Goal: Task Accomplishment & Management: Manage account settings

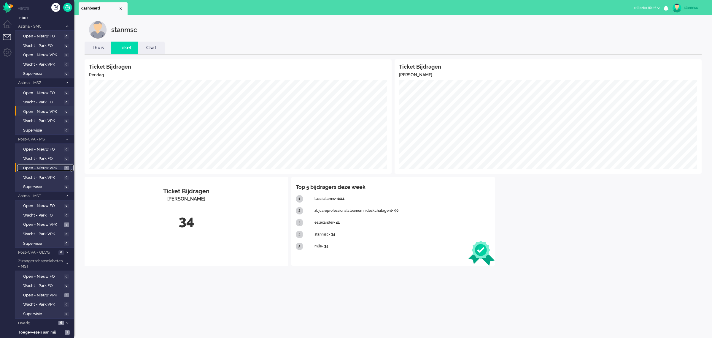
click at [51, 166] on span "Open - Nieuw VPK" at bounding box center [43, 168] width 40 height 6
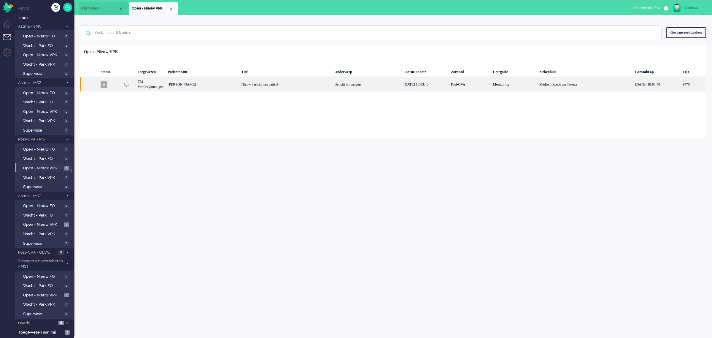
click at [222, 83] on div "MAIKEL Aarninkhof" at bounding box center [203, 84] width 74 height 15
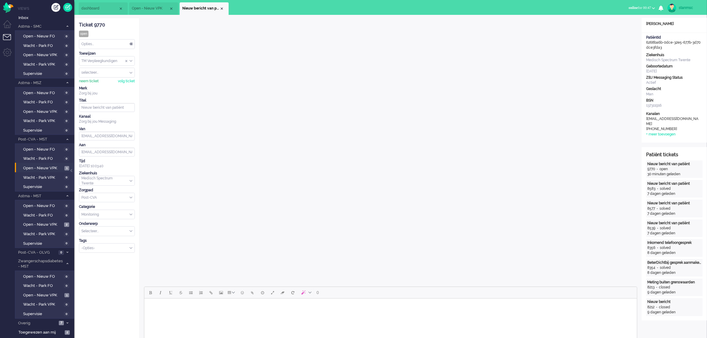
click at [91, 79] on div "neem ticket" at bounding box center [89, 81] width 20 height 5
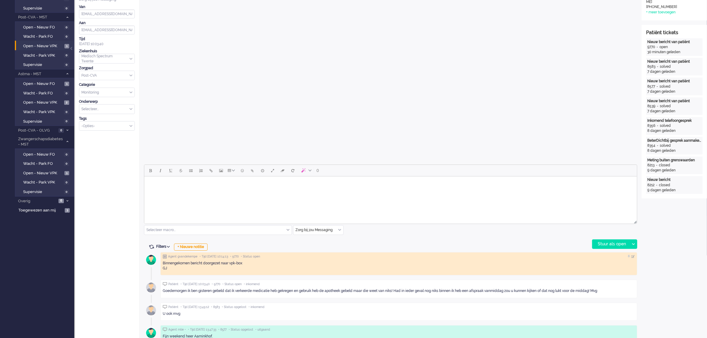
scroll to position [186, 0]
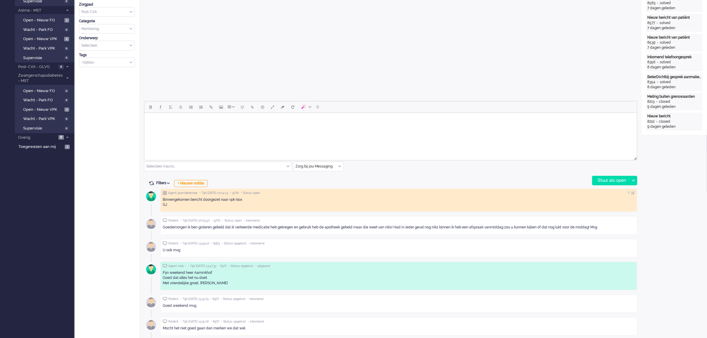
click at [338, 167] on div "Zorg bij jou Messaging" at bounding box center [318, 166] width 50 height 9
click at [327, 185] on li "uitgaand telefoon" at bounding box center [318, 184] width 50 height 9
click at [615, 180] on div "Stuur als open" at bounding box center [610, 180] width 37 height 9
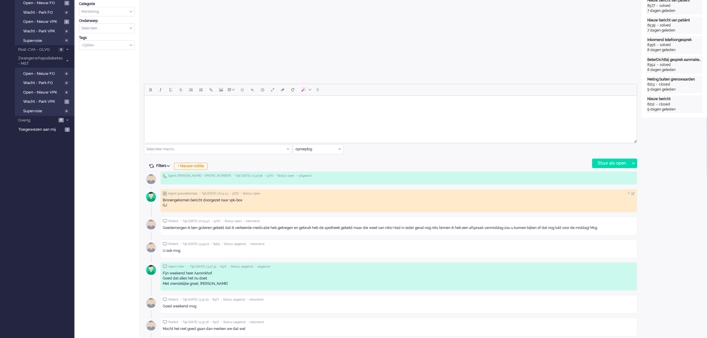
scroll to position [111, 0]
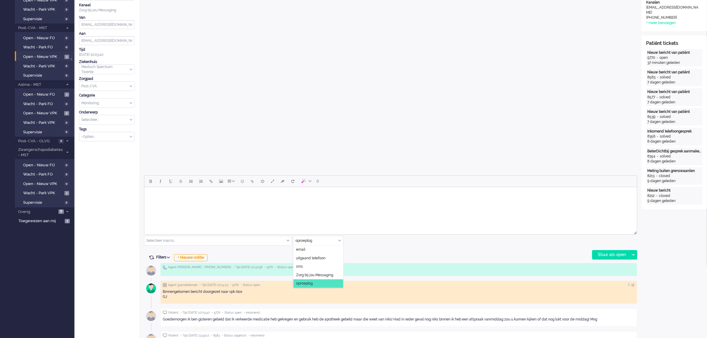
click at [340, 240] on div "oproeplog" at bounding box center [318, 240] width 50 height 9
click at [311, 275] on span "Zorg bij jou Messaging" at bounding box center [314, 274] width 37 height 5
click at [186, 202] on html at bounding box center [390, 194] width 492 height 15
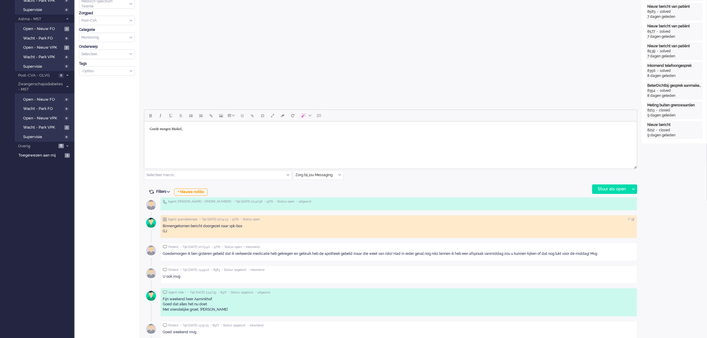
scroll to position [186, 0]
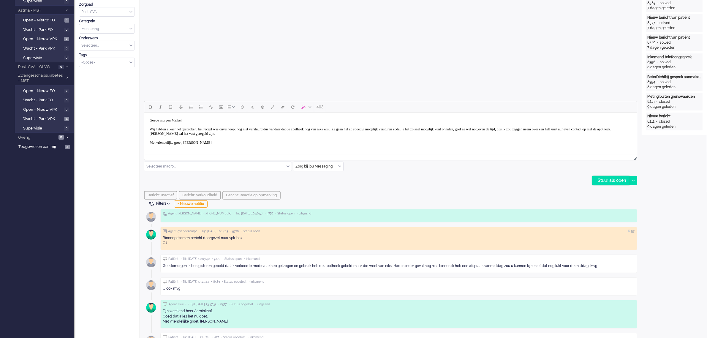
click at [613, 179] on div "Stuur als open" at bounding box center [610, 180] width 37 height 9
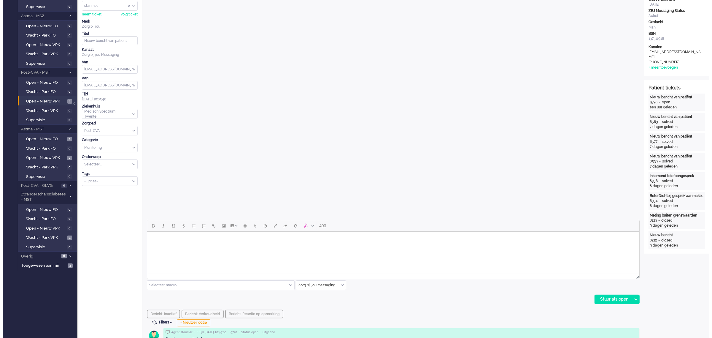
scroll to position [0, 0]
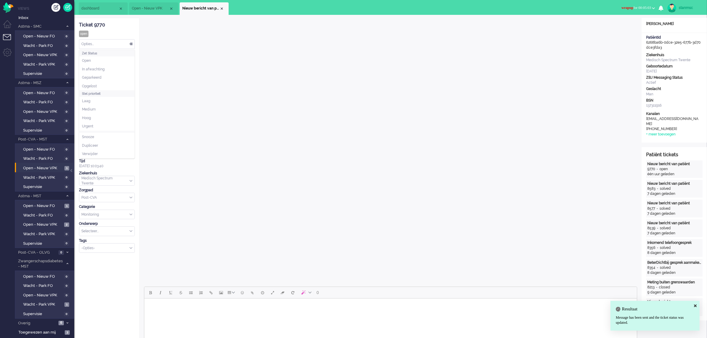
click at [107, 42] on div "Opties..." at bounding box center [106, 43] width 55 height 9
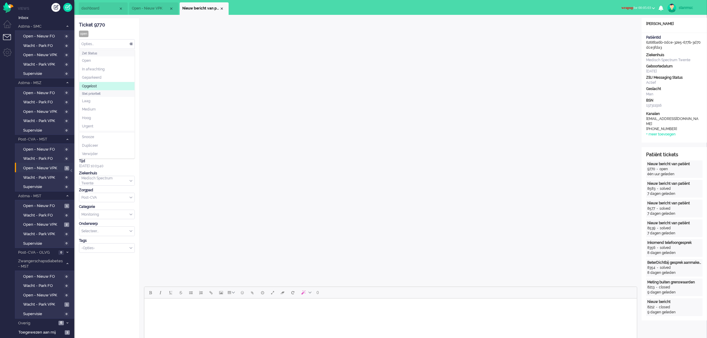
click at [98, 85] on li "Opgelost" at bounding box center [106, 86] width 55 height 9
click at [221, 9] on div "Close tab" at bounding box center [221, 8] width 5 height 5
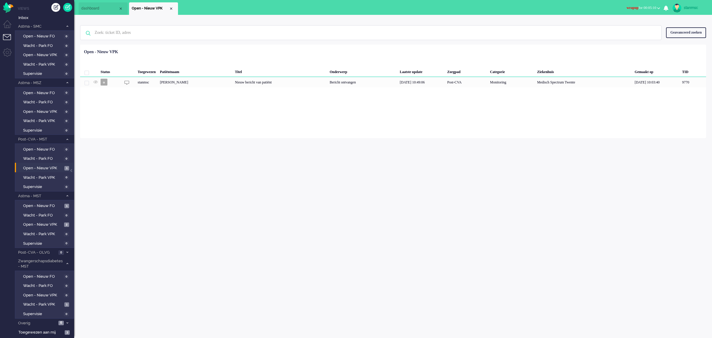
click at [655, 6] on span "wrapup for 00:05:10" at bounding box center [642, 8] width 30 height 4
click at [622, 26] on label "Online" at bounding box center [635, 26] width 47 height 5
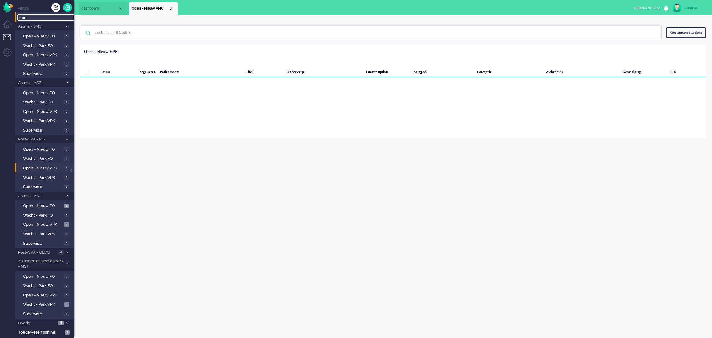
click at [40, 19] on span "Inbox" at bounding box center [46, 18] width 56 height 6
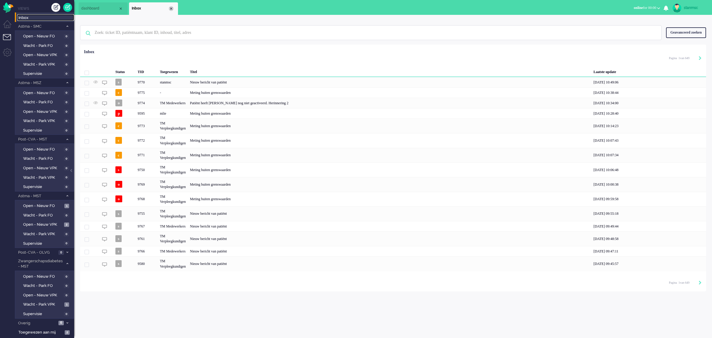
click at [170, 8] on div "Close tab" at bounding box center [171, 8] width 5 height 5
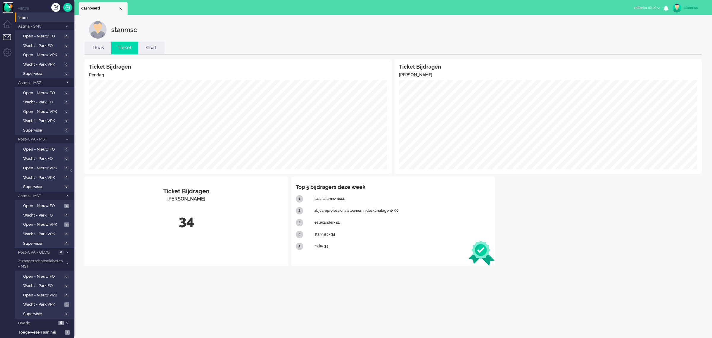
click at [7, 5] on img "Omnidesk" at bounding box center [8, 7] width 10 height 10
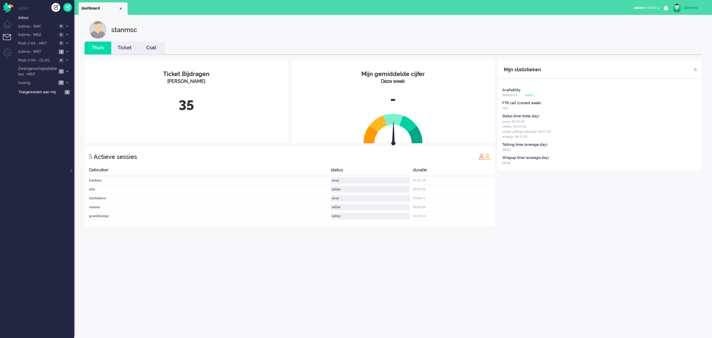
click at [646, 8] on span "online for 00:01" at bounding box center [645, 8] width 23 height 4
click at [624, 21] on label "Away" at bounding box center [635, 20] width 47 height 5
click at [45, 43] on span "Post-CVA - MST" at bounding box center [36, 44] width 39 height 6
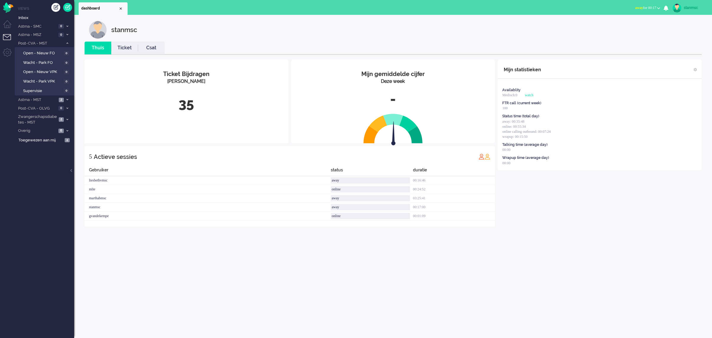
click at [652, 9] on button "away for 00:17" at bounding box center [648, 8] width 32 height 9
click at [621, 25] on label "Online" at bounding box center [635, 26] width 47 height 5
click at [680, 7] on img at bounding box center [677, 8] width 9 height 9
click at [677, 41] on link "Instellingen" at bounding box center [688, 40] width 41 height 6
select select
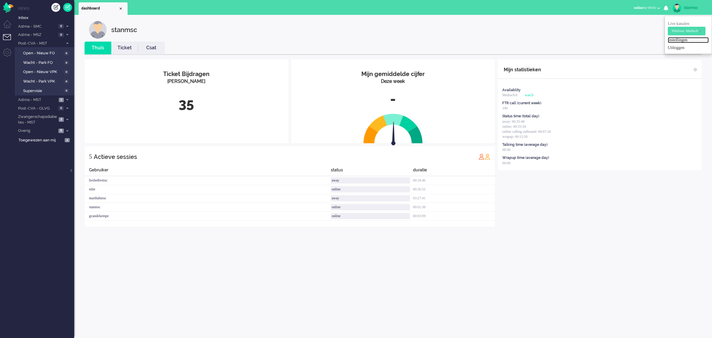
select select
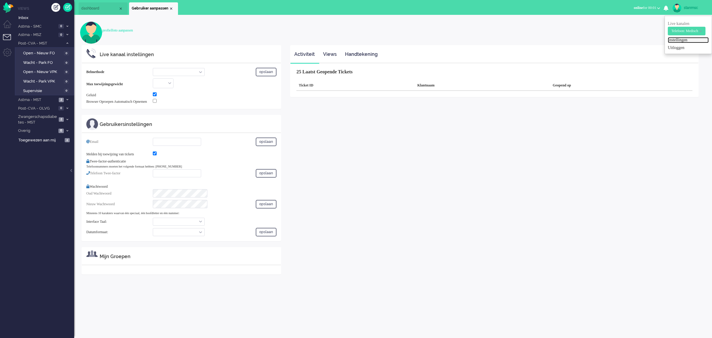
select select "inbound-new"
type input "+31610129390"
checkbox input "true"
type input "stan.msc@zorgbijjou.nl"
checkbox input "true"
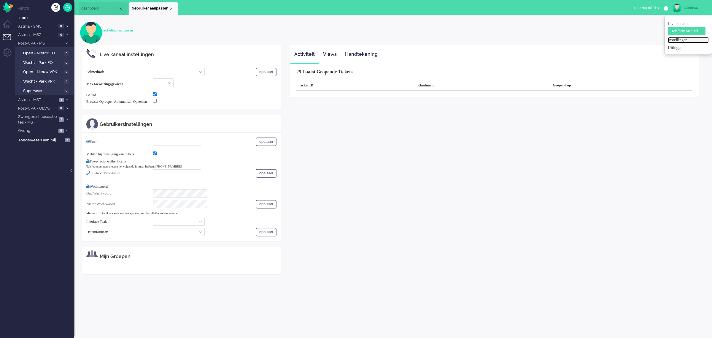
type input "+31612345678"
select select "nl"
select select "nl_NL"
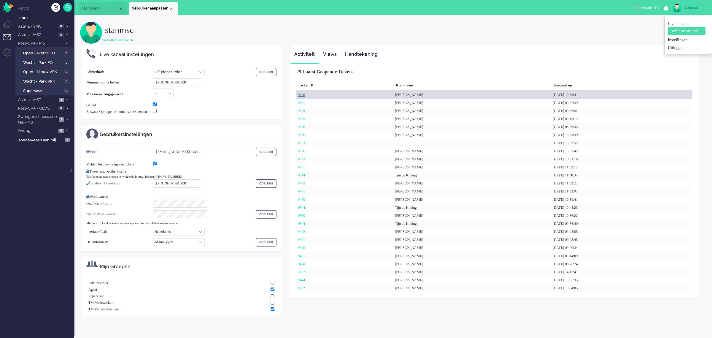
click at [301, 94] on link "9770" at bounding box center [301, 95] width 7 height 4
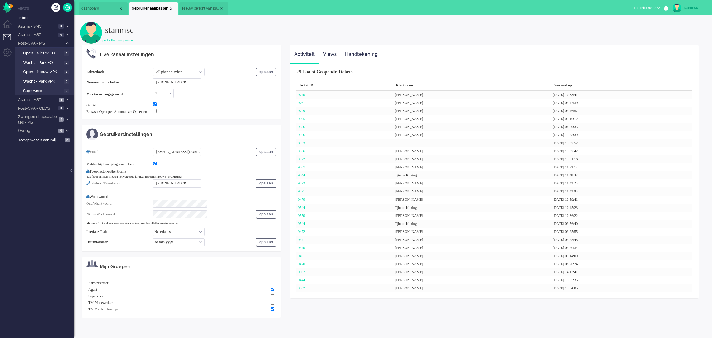
click at [198, 4] on li "Nieuw bericht van patiënt" at bounding box center [204, 8] width 49 height 12
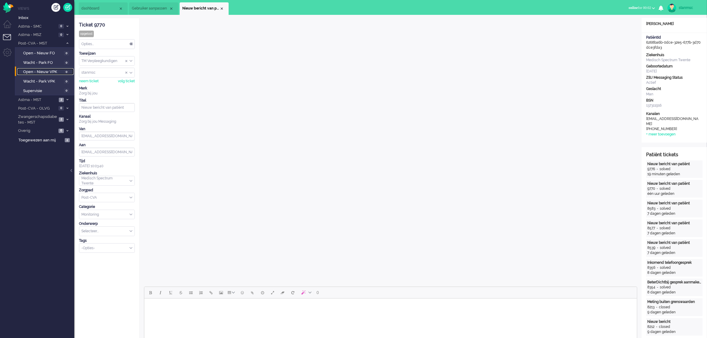
click at [48, 72] on span "Open - Nieuw VPK" at bounding box center [42, 72] width 39 height 6
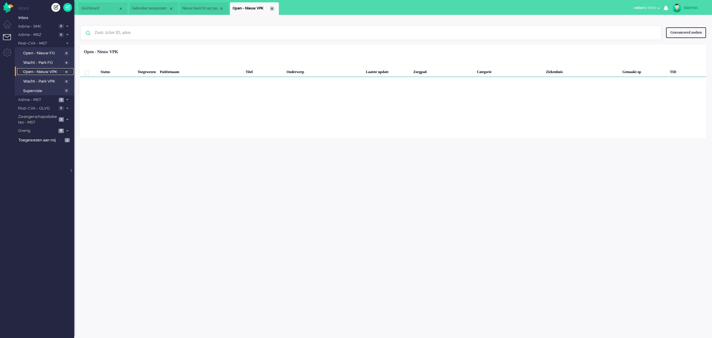
click at [271, 8] on div "Close tab" at bounding box center [272, 8] width 5 height 5
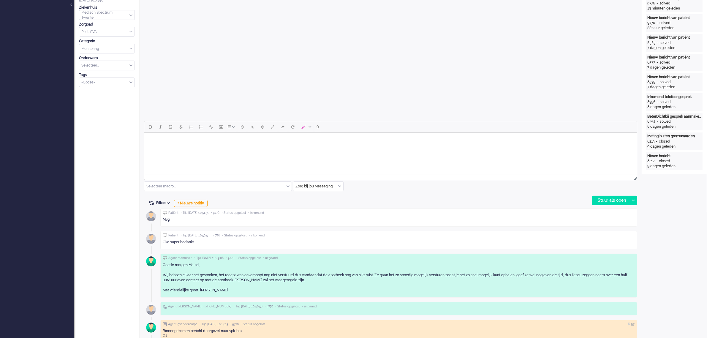
scroll to position [186, 0]
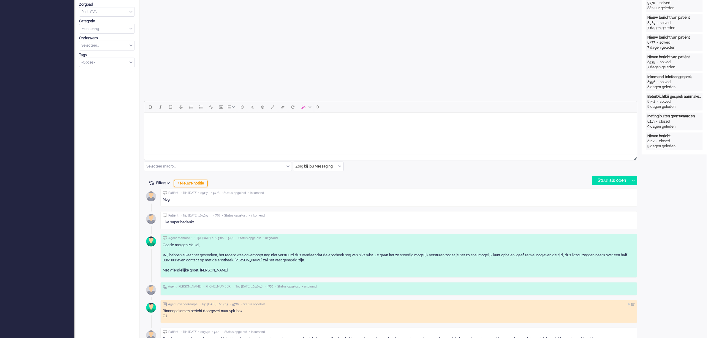
click at [190, 183] on div "+ Nieuwe notitie" at bounding box center [191, 183] width 34 height 7
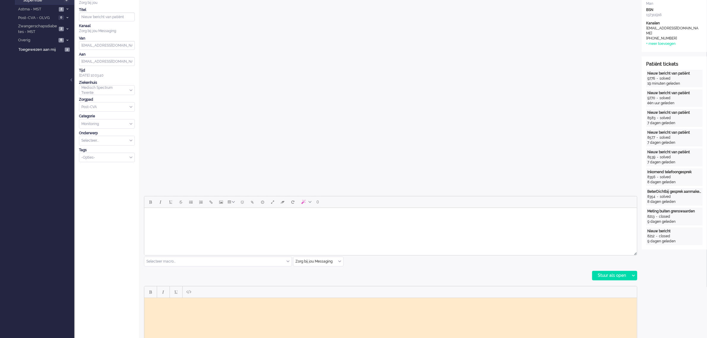
scroll to position [0, 0]
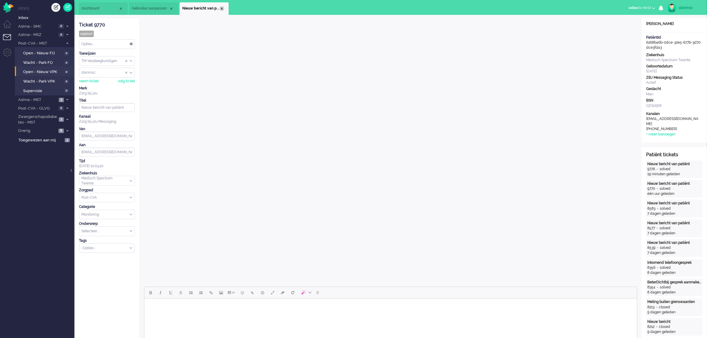
click at [222, 7] on div "Close tab" at bounding box center [221, 8] width 5 height 5
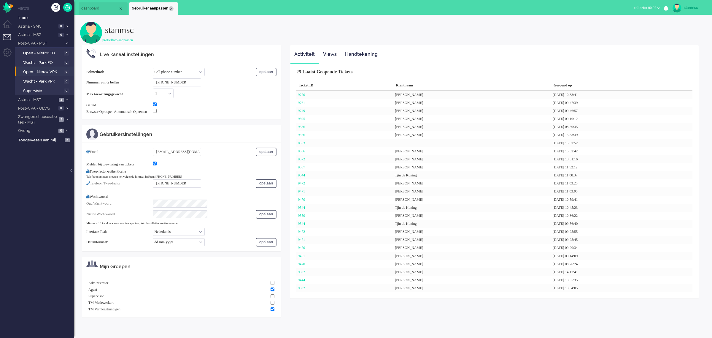
click at [171, 7] on div "Close tab" at bounding box center [171, 8] width 5 height 5
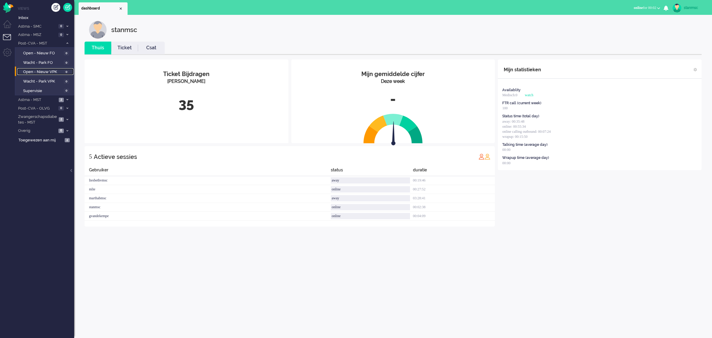
click at [36, 71] on span "Open - Nieuw VPK" at bounding box center [42, 72] width 39 height 6
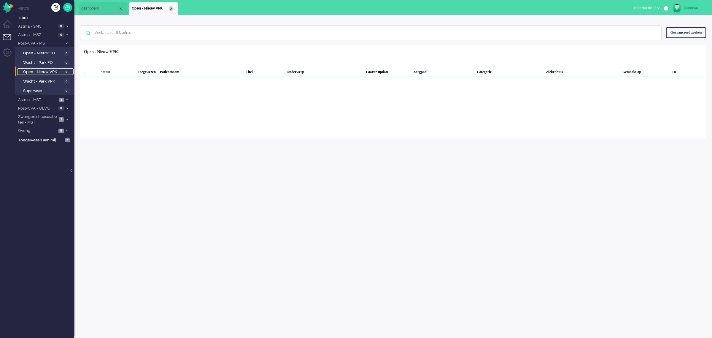
click at [170, 7] on div "Close tab" at bounding box center [171, 8] width 5 height 5
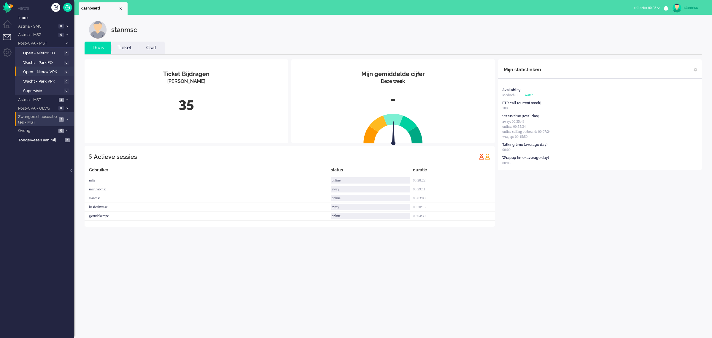
click at [48, 117] on span "Zwangerschapsdiabetes - MST" at bounding box center [37, 119] width 40 height 11
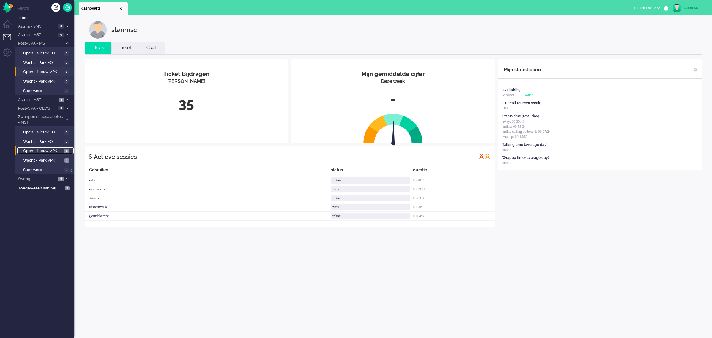
click at [48, 151] on span "Open - Nieuw VPK" at bounding box center [43, 151] width 40 height 6
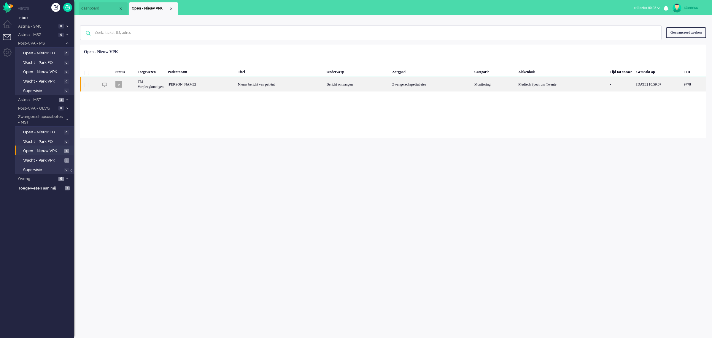
click at [207, 85] on div "Xiao Jong Hu" at bounding box center [201, 84] width 70 height 15
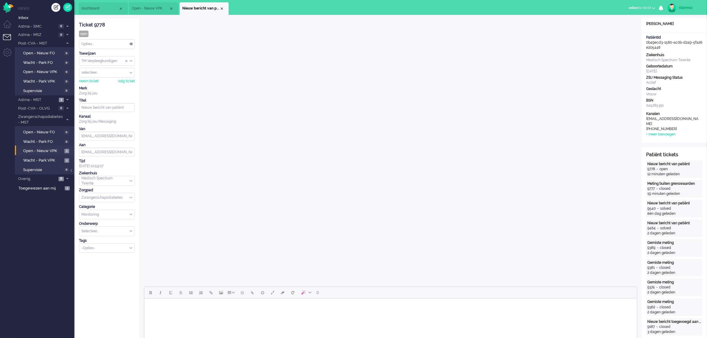
click at [117, 43] on div "Opties..." at bounding box center [106, 43] width 55 height 9
click at [129, 26] on div "Ticket 9778" at bounding box center [107, 25] width 56 height 7
click at [87, 83] on div "neem ticket" at bounding box center [89, 81] width 20 height 5
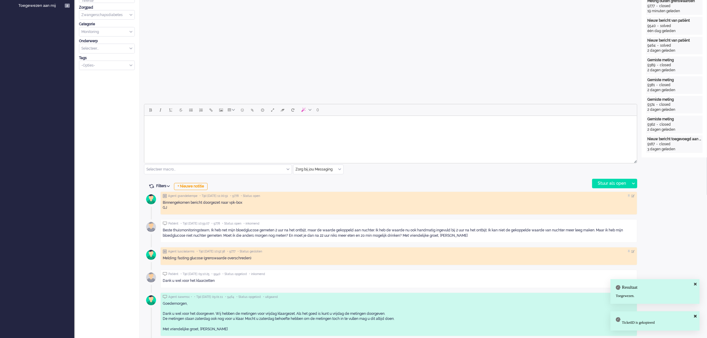
scroll to position [223, 0]
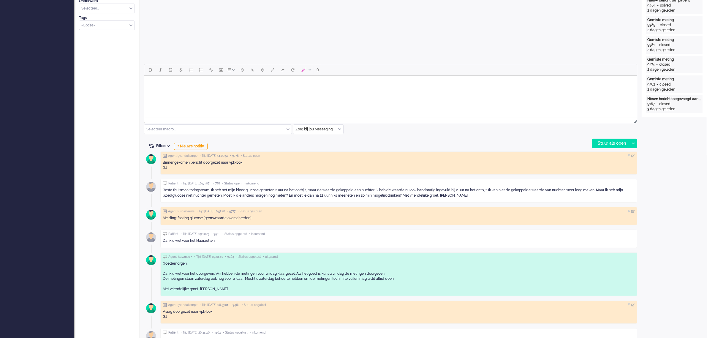
click at [192, 91] on html at bounding box center [390, 83] width 492 height 15
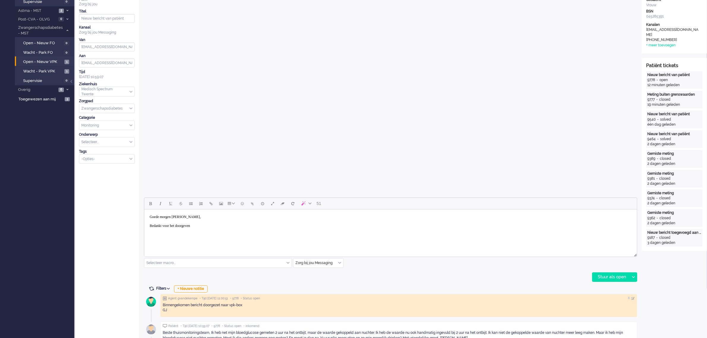
scroll to position [0, 0]
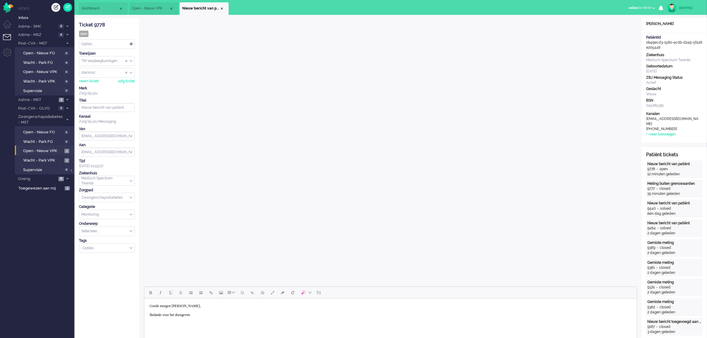
click at [204, 318] on body "Goede morgen Xiao jong, Bedankt voor het doorgeven" at bounding box center [390, 310] width 488 height 19
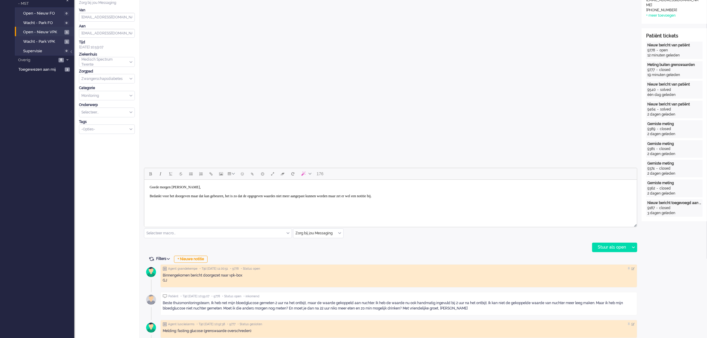
scroll to position [223, 0]
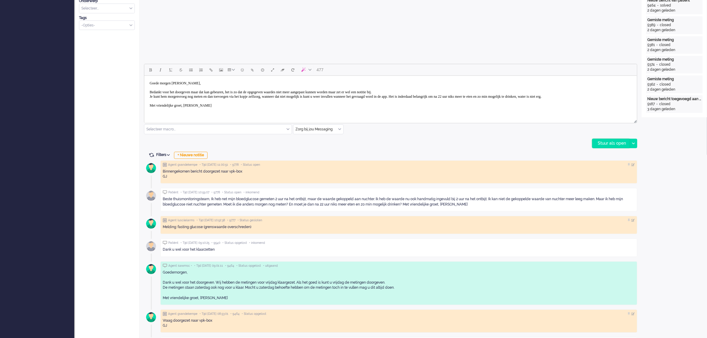
click at [603, 144] on div "Stuur als open" at bounding box center [610, 143] width 37 height 9
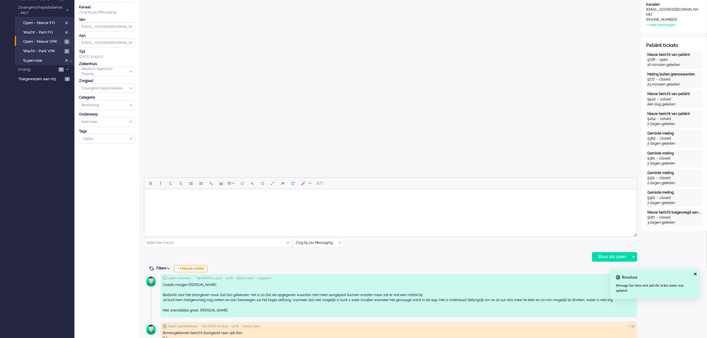
scroll to position [0, 0]
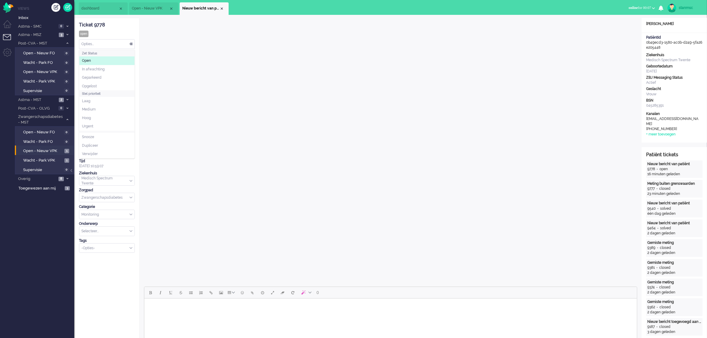
click at [112, 43] on div "Opties..." at bounding box center [106, 43] width 55 height 9
click at [97, 84] on span "Opgelost" at bounding box center [89, 86] width 15 height 5
click at [50, 53] on span "Open - Nieuw FO" at bounding box center [42, 53] width 38 height 6
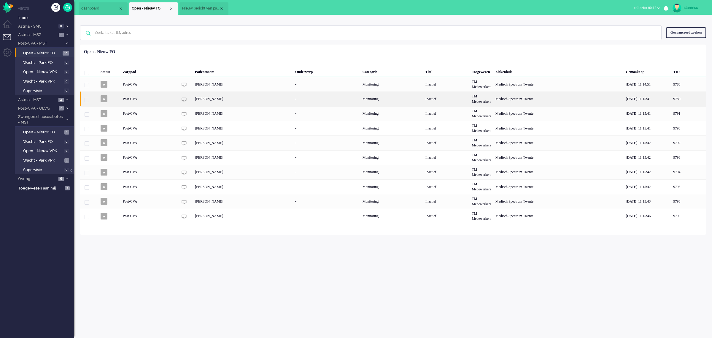
click at [211, 98] on div "Kimm Weeber" at bounding box center [243, 98] width 100 height 15
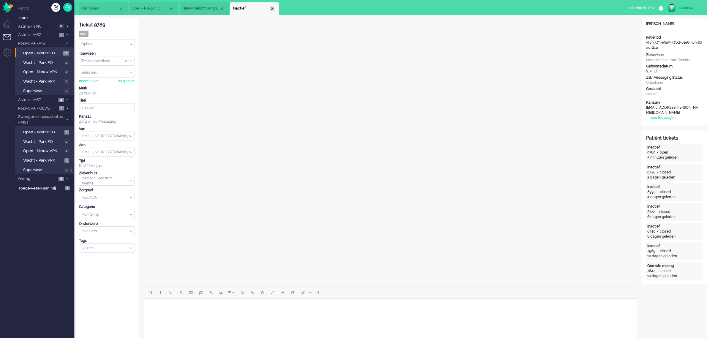
click at [272, 9] on div "Close tab" at bounding box center [272, 8] width 5 height 5
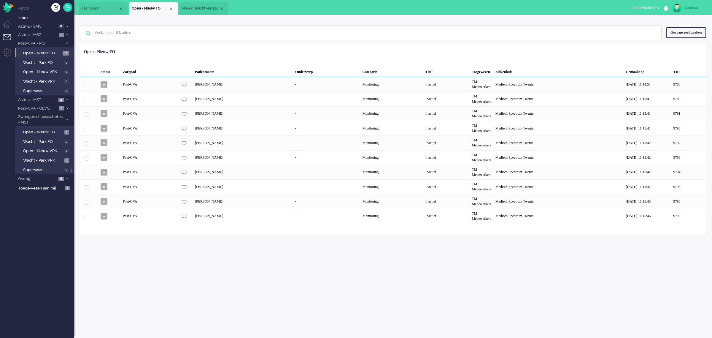
click at [198, 7] on span "Nieuw bericht van patiënt" at bounding box center [200, 8] width 37 height 5
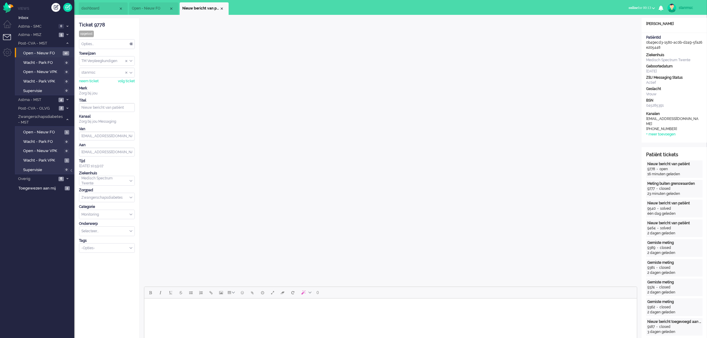
click at [221, 9] on div "Close tab" at bounding box center [221, 8] width 5 height 5
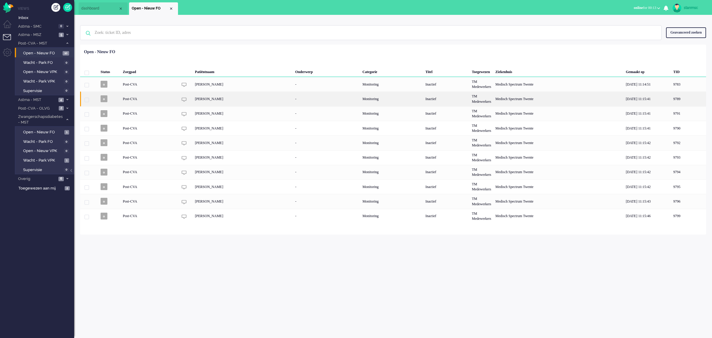
click at [218, 98] on div "Kimm Weeber" at bounding box center [243, 98] width 100 height 15
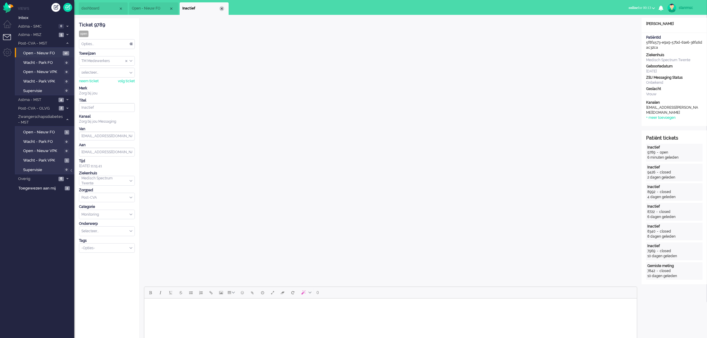
click at [222, 9] on div "Close tab" at bounding box center [221, 8] width 5 height 5
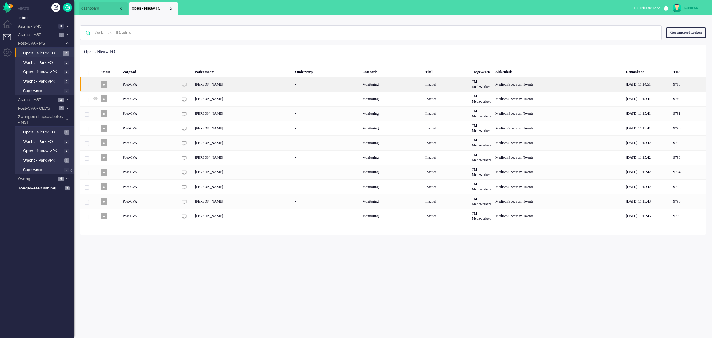
click at [218, 85] on div "Susan Niehuis - Kole" at bounding box center [243, 84] width 100 height 15
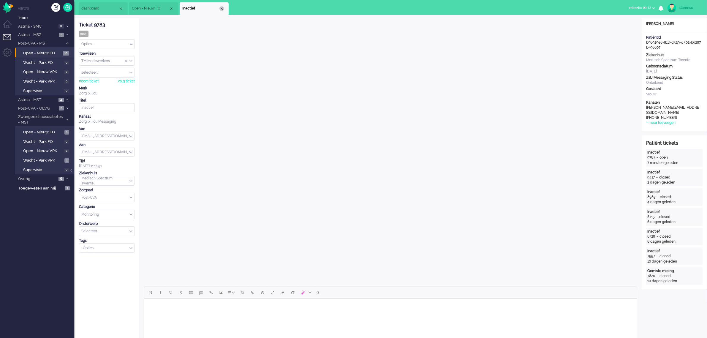
click at [220, 9] on div "Close tab" at bounding box center [221, 8] width 5 height 5
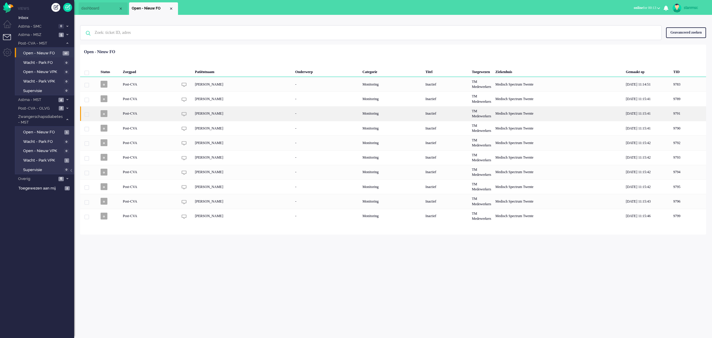
click at [211, 112] on div "Daphne Poffers" at bounding box center [243, 113] width 100 height 15
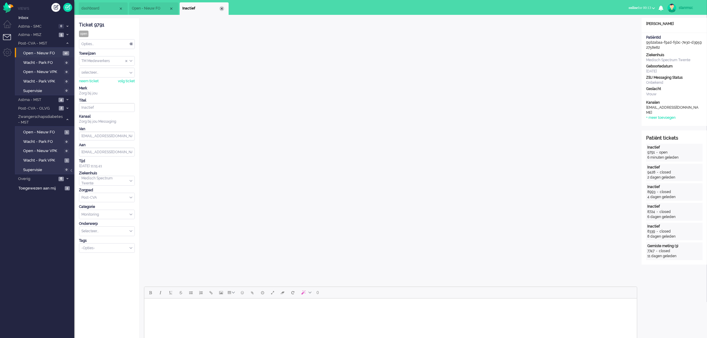
click at [222, 9] on div "Close tab" at bounding box center [221, 8] width 5 height 5
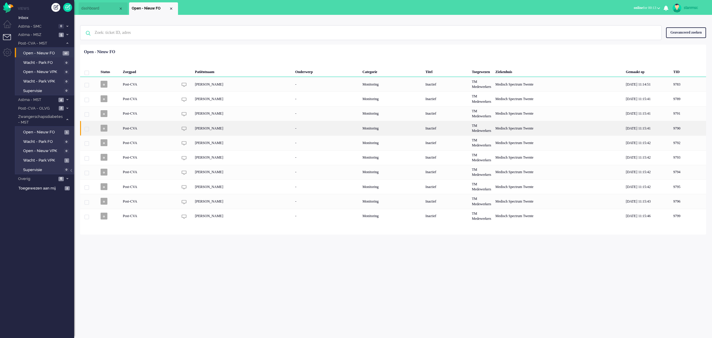
click at [209, 130] on div "Ryanne Badart" at bounding box center [243, 128] width 100 height 15
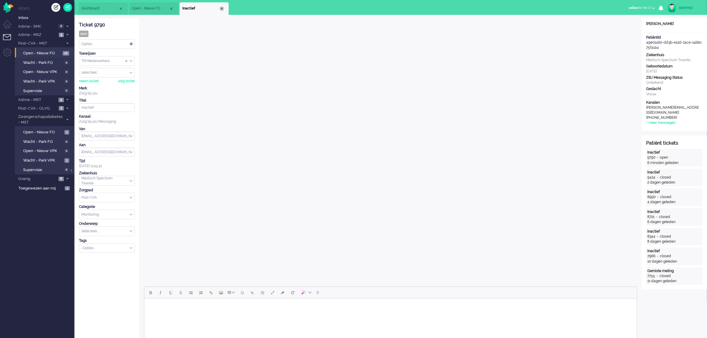
click at [221, 9] on div "Close tab" at bounding box center [221, 8] width 5 height 5
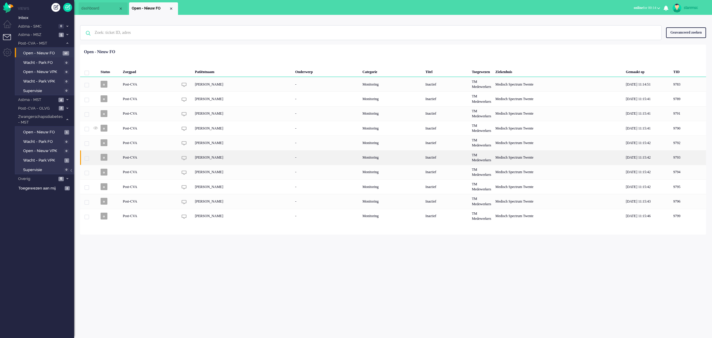
click at [203, 158] on div "Evelien Morsink" at bounding box center [243, 157] width 100 height 15
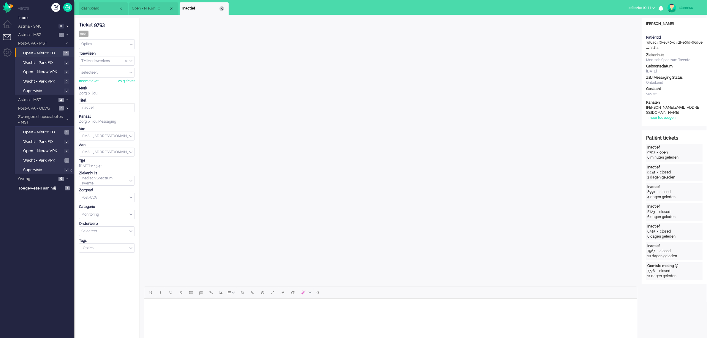
click at [221, 8] on div "Close tab" at bounding box center [221, 8] width 5 height 5
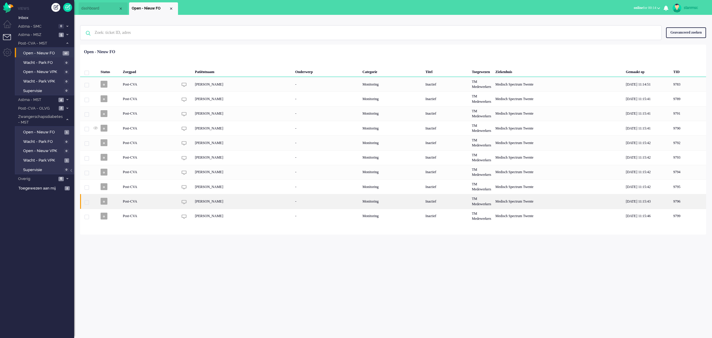
click at [206, 202] on div "Carlijn Van Benthem" at bounding box center [243, 201] width 100 height 15
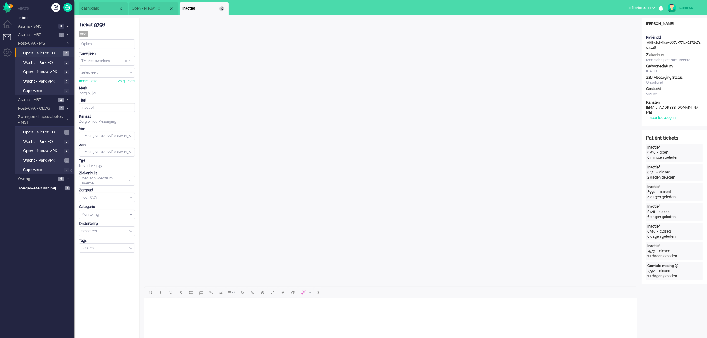
click at [222, 9] on div "Close tab" at bounding box center [221, 8] width 5 height 5
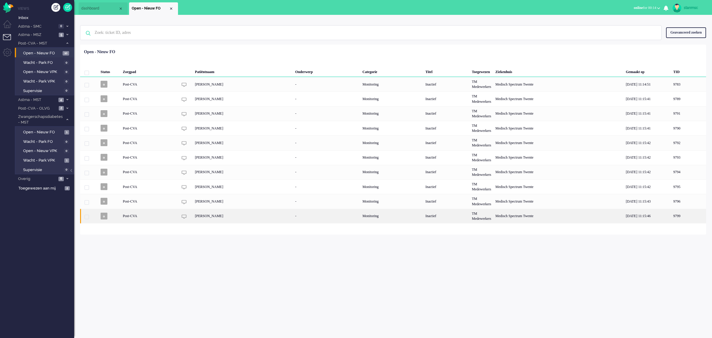
click at [212, 218] on div "Ilone Baake" at bounding box center [243, 216] width 100 height 15
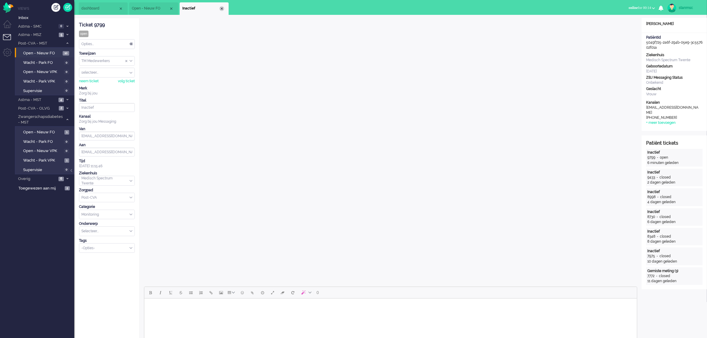
click at [220, 8] on div "Close tab" at bounding box center [221, 8] width 5 height 5
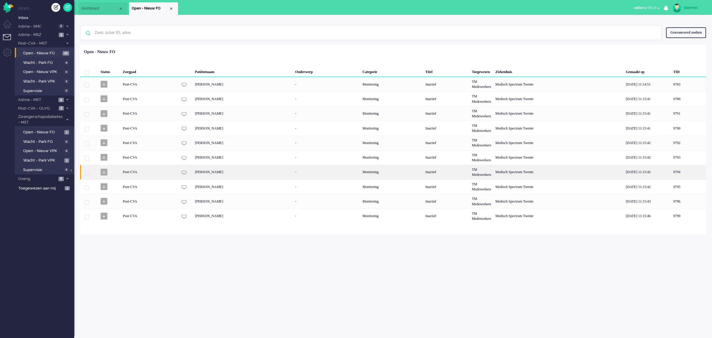
click at [213, 173] on div "Kees Golbach" at bounding box center [243, 172] width 100 height 15
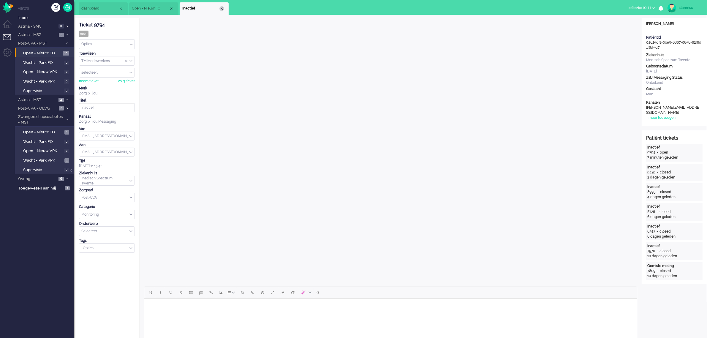
click at [222, 8] on div "Close tab" at bounding box center [221, 8] width 5 height 5
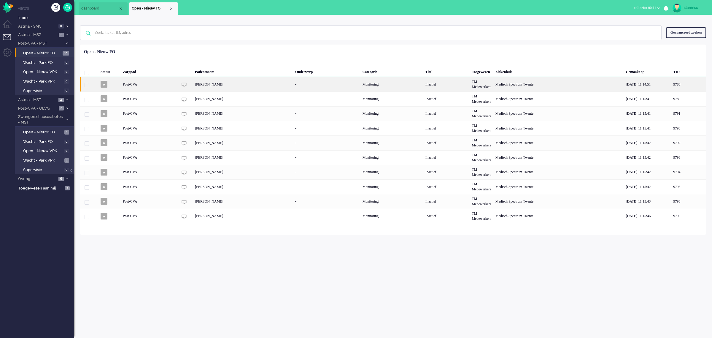
click at [214, 83] on div "Susan Niehuis - Kole" at bounding box center [243, 84] width 100 height 15
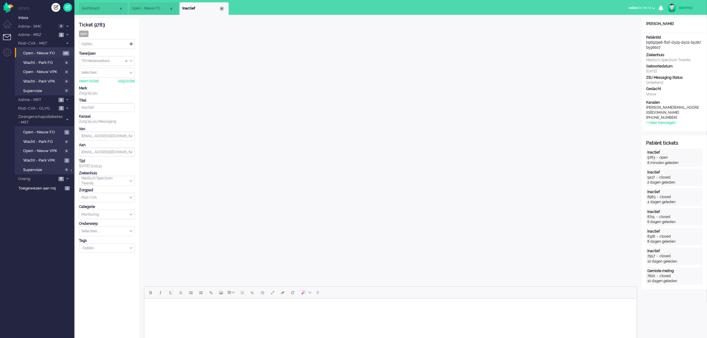
click at [220, 10] on div "Close tab" at bounding box center [221, 8] width 5 height 5
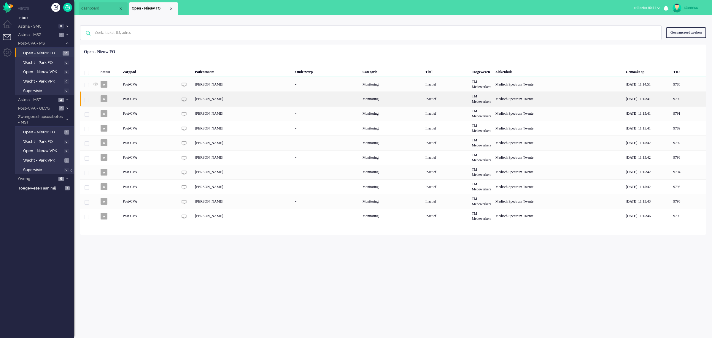
click at [218, 99] on div "Ryanne Badart" at bounding box center [243, 98] width 100 height 15
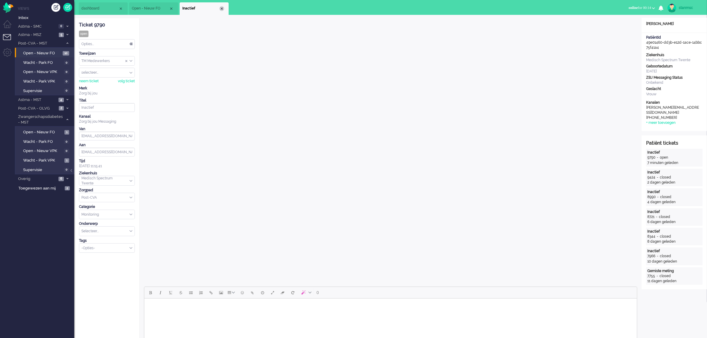
click at [221, 9] on div "Close tab" at bounding box center [221, 8] width 5 height 5
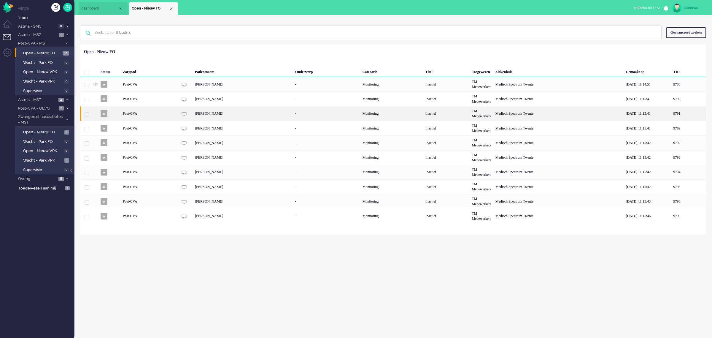
click at [213, 113] on div "Daphne Poffers" at bounding box center [243, 113] width 100 height 15
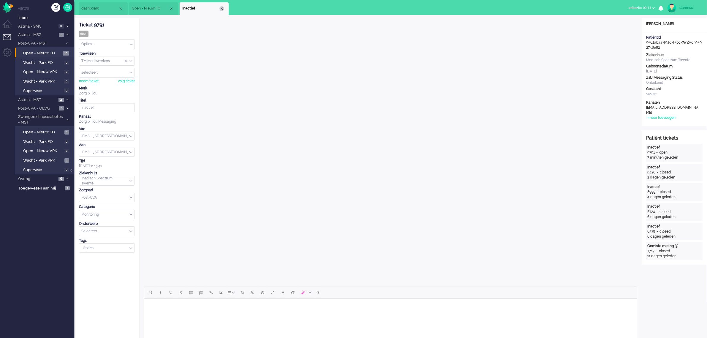
click at [221, 7] on div "Close tab" at bounding box center [221, 8] width 5 height 5
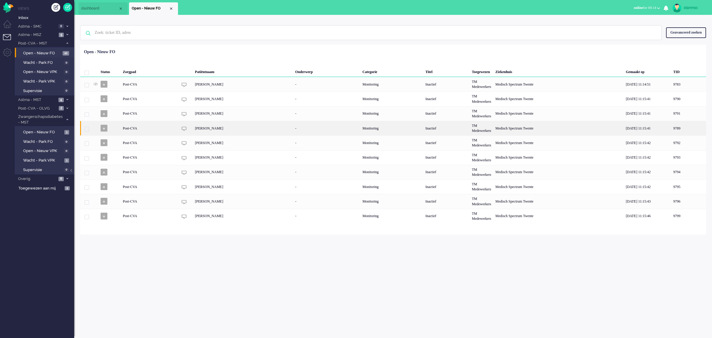
click at [213, 126] on div "Kimm Weeber" at bounding box center [243, 128] width 100 height 15
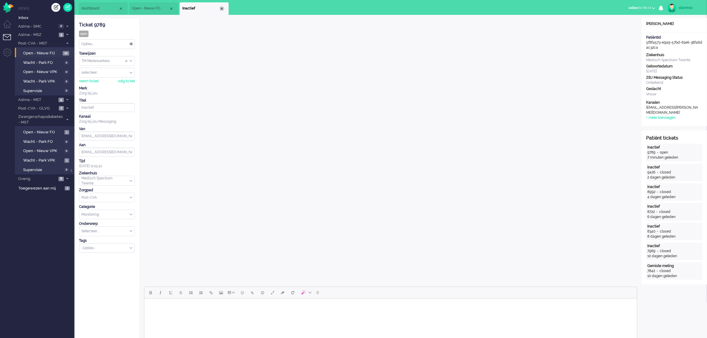
click at [219, 8] on div "Close tab" at bounding box center [221, 8] width 5 height 5
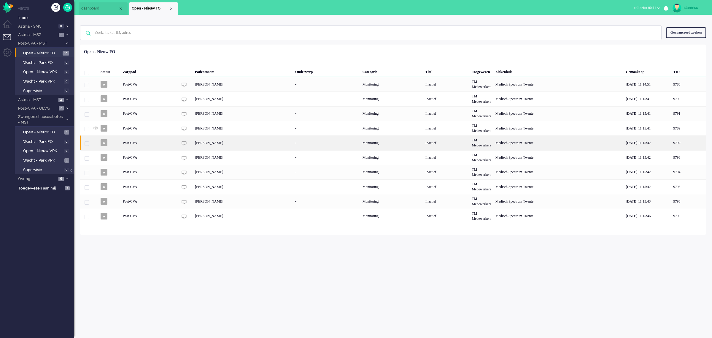
click at [211, 144] on div "Melanie Rensen" at bounding box center [243, 142] width 100 height 15
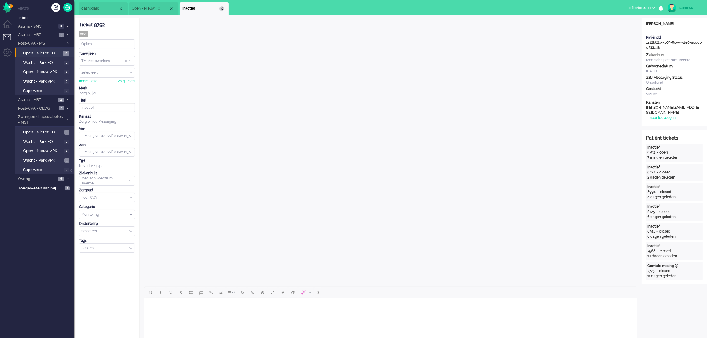
click at [221, 8] on div "Close tab" at bounding box center [221, 8] width 5 height 5
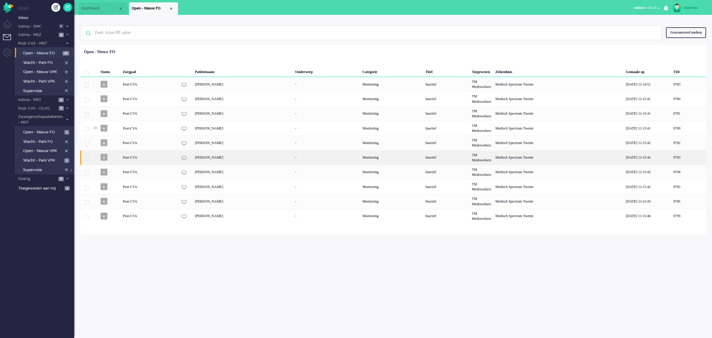
click at [211, 160] on div "Evelien Morsink" at bounding box center [243, 157] width 100 height 15
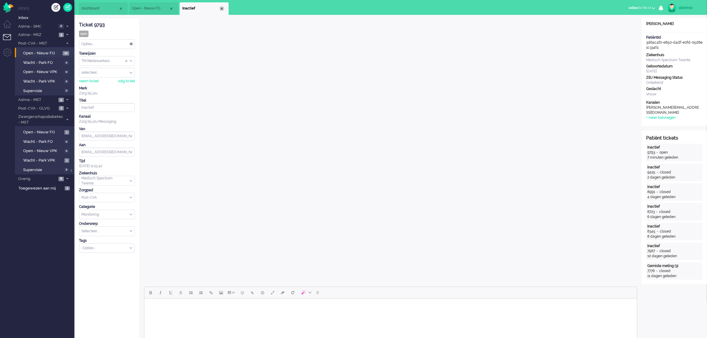
click at [220, 7] on div "Close tab" at bounding box center [221, 8] width 5 height 5
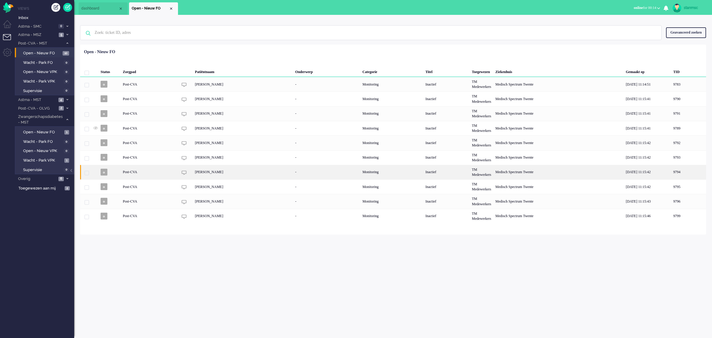
click at [214, 172] on div "Kees Golbach" at bounding box center [243, 172] width 100 height 15
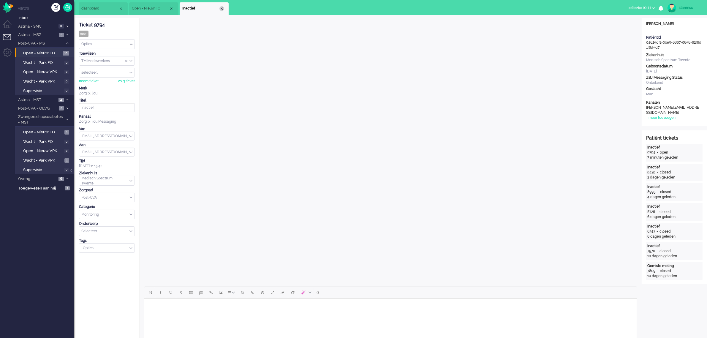
click at [221, 10] on div "Close tab" at bounding box center [221, 8] width 5 height 5
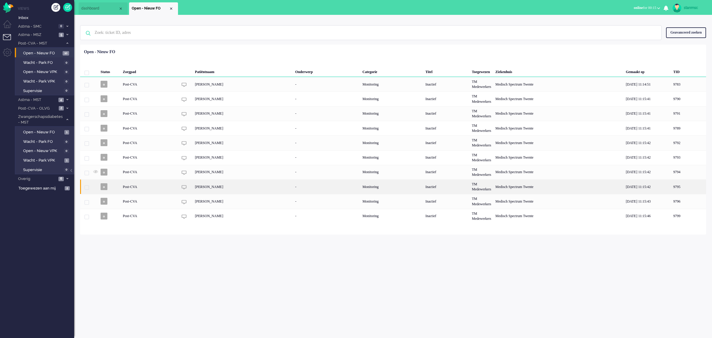
click at [208, 186] on div "Lisa Schuur" at bounding box center [243, 186] width 100 height 15
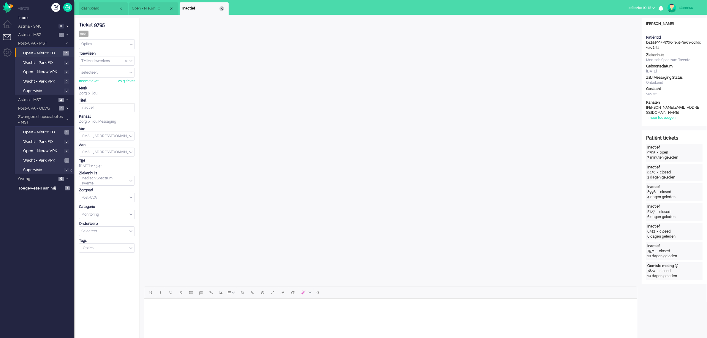
click at [221, 9] on div "Close tab" at bounding box center [221, 8] width 5 height 5
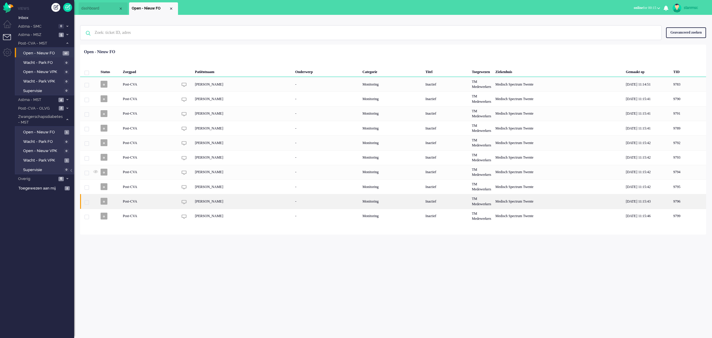
click at [208, 200] on div "Carlijn Van Benthem" at bounding box center [243, 201] width 100 height 15
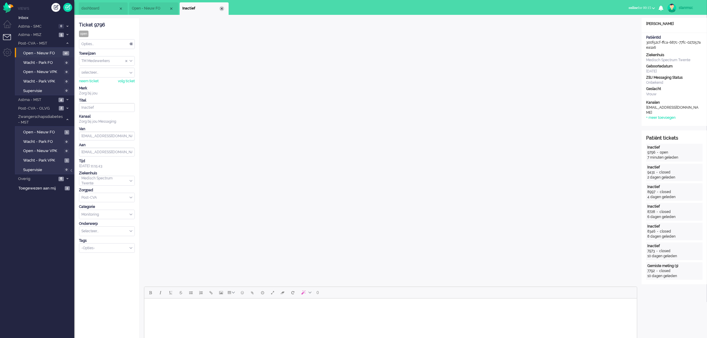
click at [223, 9] on div "Close tab" at bounding box center [221, 8] width 5 height 5
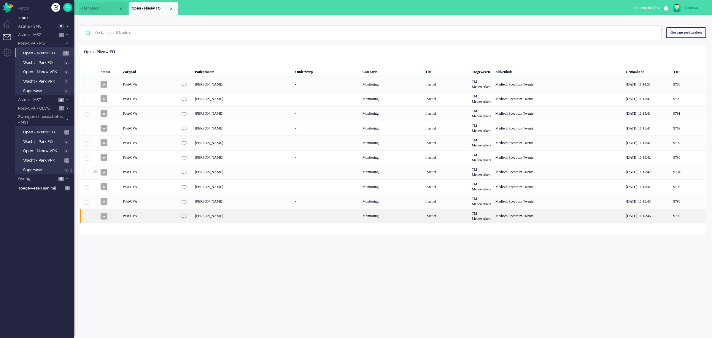
click at [215, 215] on div "Ilone Baake" at bounding box center [243, 216] width 100 height 15
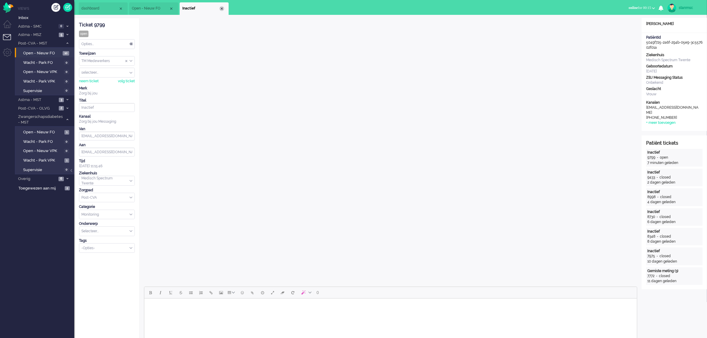
click at [220, 8] on div "Close tab" at bounding box center [221, 8] width 5 height 5
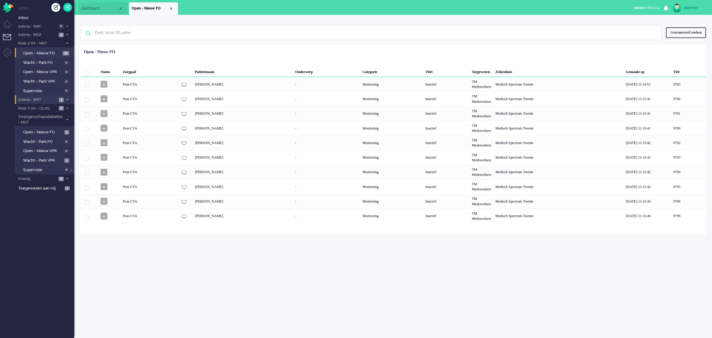
click at [41, 100] on span "Astma - MST" at bounding box center [37, 100] width 40 height 6
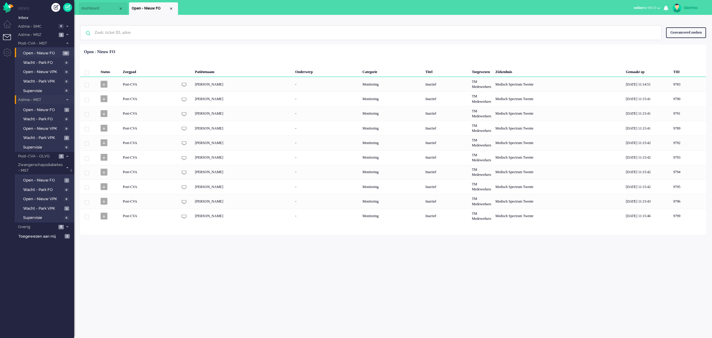
click at [41, 100] on span "Astma - MST" at bounding box center [40, 100] width 46 height 6
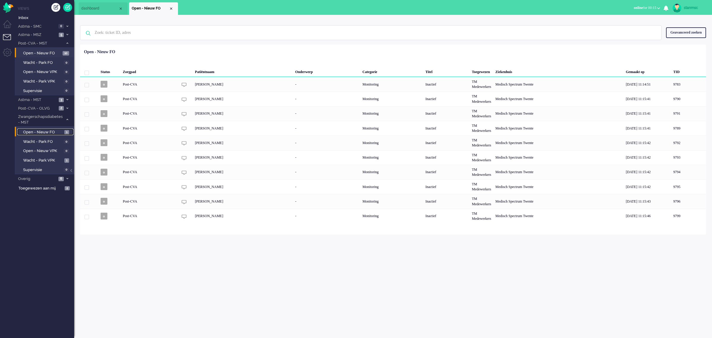
click at [50, 132] on span "Open - Nieuw FO" at bounding box center [43, 132] width 40 height 6
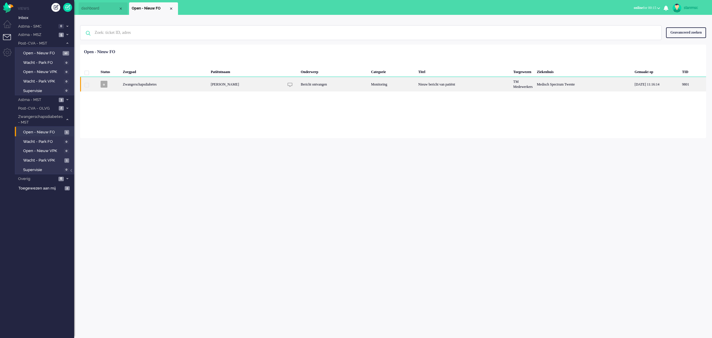
click at [191, 85] on div "Zwangerschapsdiabetes" at bounding box center [165, 84] width 88 height 15
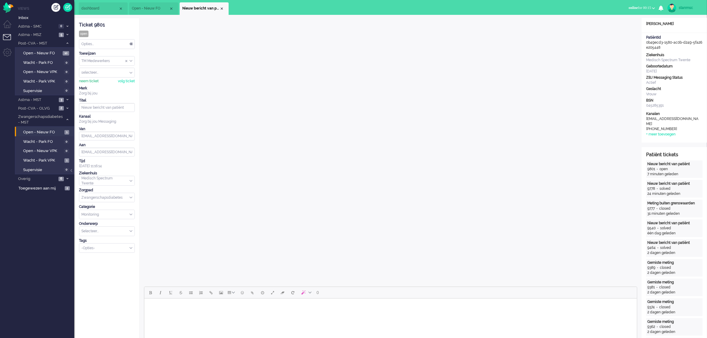
click at [90, 82] on div "neem ticket" at bounding box center [89, 81] width 20 height 5
click at [115, 43] on div "Opties..." at bounding box center [106, 43] width 55 height 9
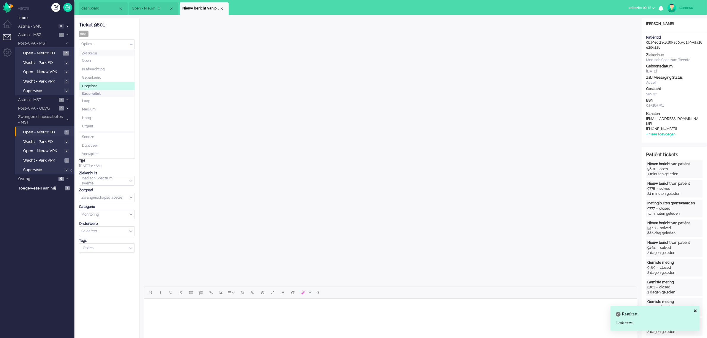
click at [103, 86] on li "Opgelost" at bounding box center [106, 86] width 55 height 9
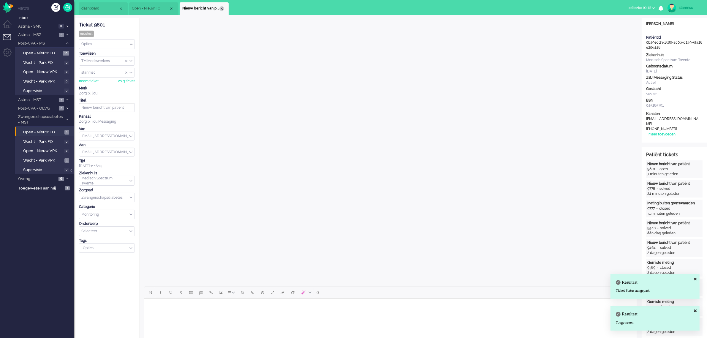
click at [223, 8] on div "Close tab" at bounding box center [221, 8] width 5 height 5
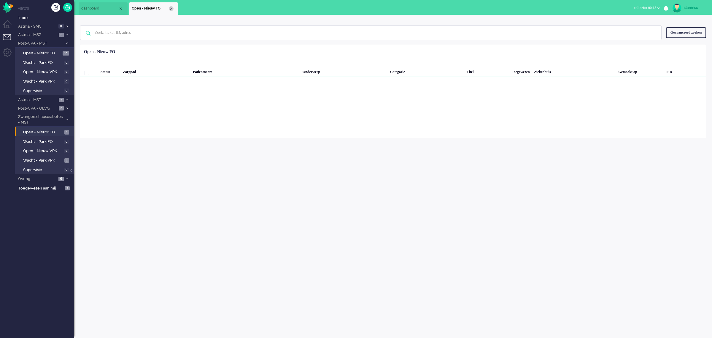
click at [171, 8] on div "Close tab" at bounding box center [171, 8] width 5 height 5
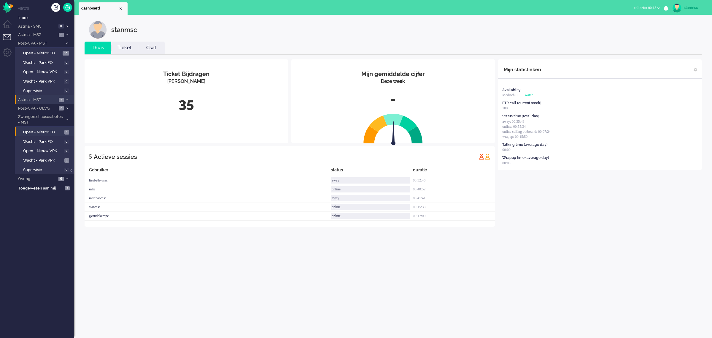
click at [45, 100] on span "Astma - MST" at bounding box center [37, 100] width 40 height 6
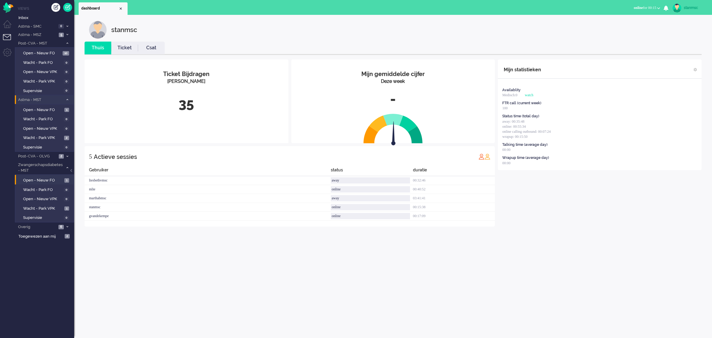
click at [45, 100] on span "Astma - MST" at bounding box center [40, 100] width 46 height 6
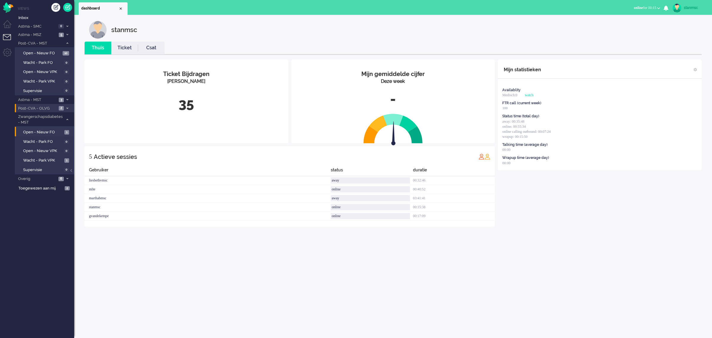
click at [47, 107] on span "Post-CVA - OLVG" at bounding box center [37, 109] width 40 height 6
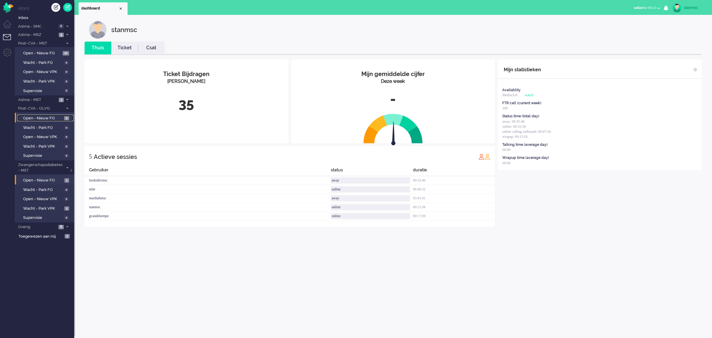
click at [48, 117] on span "Open - Nieuw FO" at bounding box center [42, 118] width 39 height 6
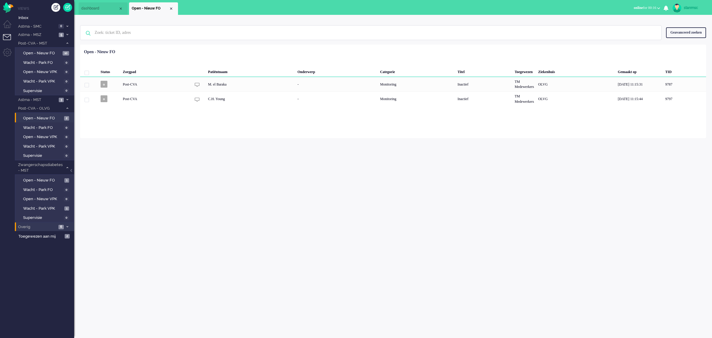
click at [44, 226] on span "Overig" at bounding box center [36, 227] width 39 height 6
click at [48, 234] on span "Zonder zorgpad" at bounding box center [42, 237] width 39 height 6
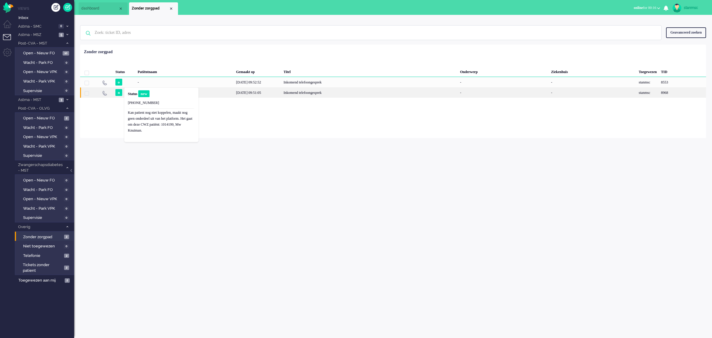
click at [131, 93] on b "Status" at bounding box center [132, 94] width 9 height 4
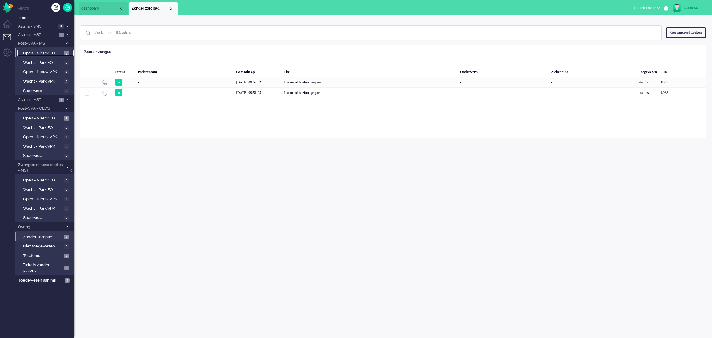
click at [45, 51] on span "Open - Nieuw FO" at bounding box center [42, 53] width 39 height 6
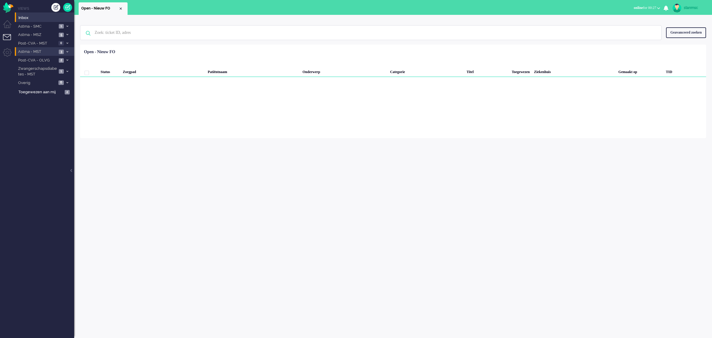
click at [44, 52] on span "Astma - MST" at bounding box center [37, 52] width 40 height 6
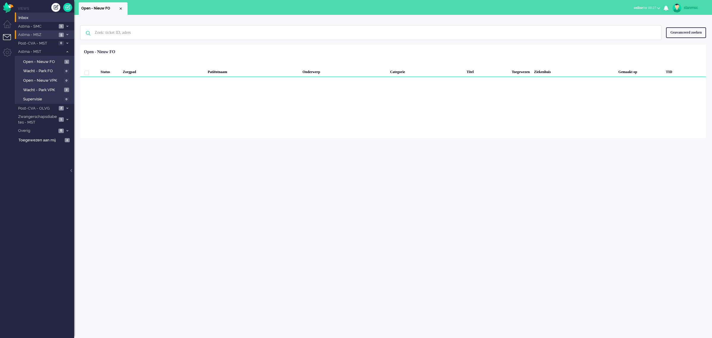
click at [47, 36] on span "Astma - MSZ" at bounding box center [37, 35] width 40 height 6
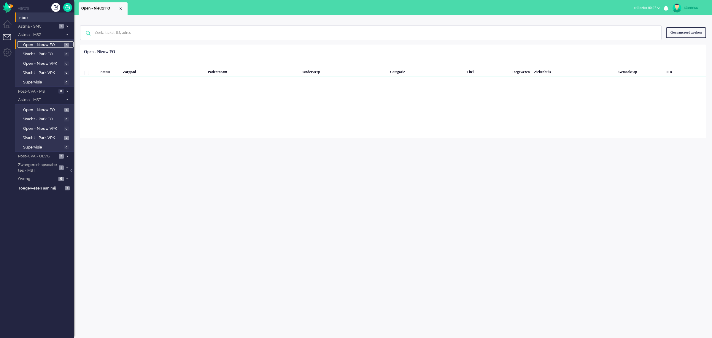
click at [46, 42] on span "Open - Nieuw FO" at bounding box center [42, 45] width 39 height 6
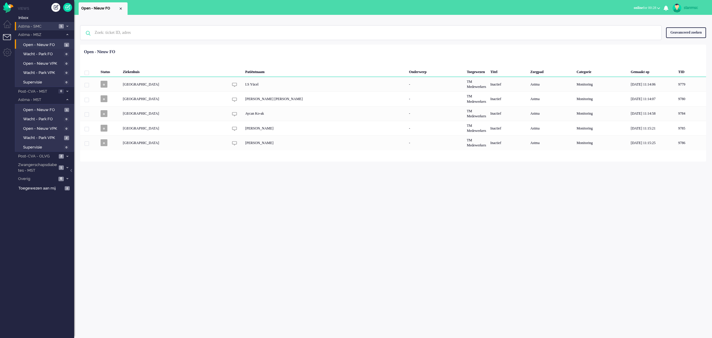
click at [50, 24] on span "Astma - SMC" at bounding box center [37, 27] width 40 height 6
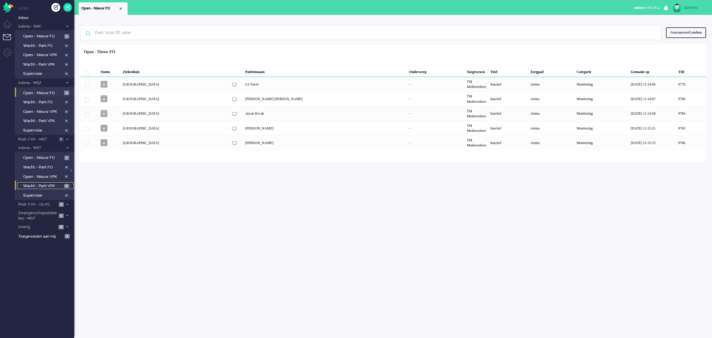
click at [45, 183] on span "Wacht - Park VPK" at bounding box center [42, 186] width 39 height 6
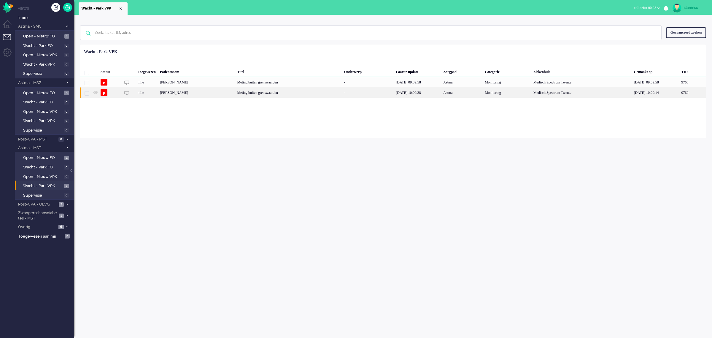
click at [156, 91] on div "mlie" at bounding box center [147, 92] width 22 height 10
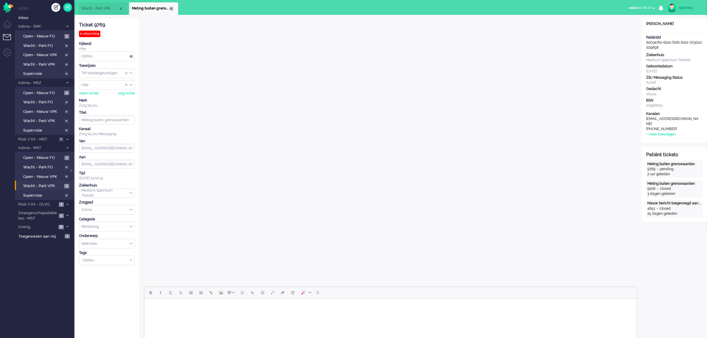
click at [171, 8] on div "Close tab" at bounding box center [171, 8] width 5 height 5
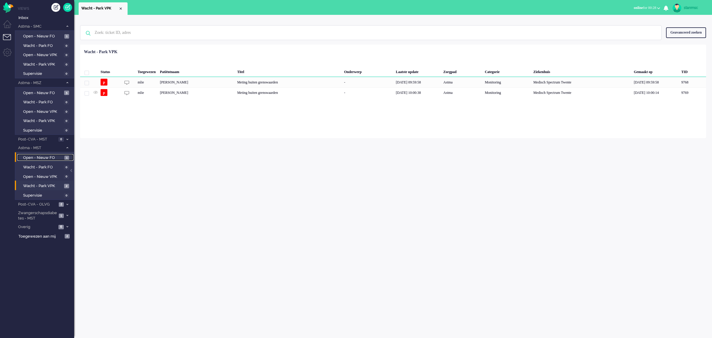
click at [40, 155] on span "Open - Nieuw FO" at bounding box center [43, 158] width 40 height 6
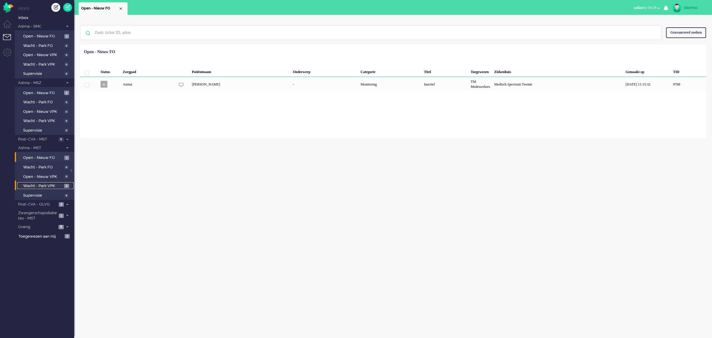
click at [41, 183] on span "Wacht - Park VPK" at bounding box center [42, 186] width 39 height 6
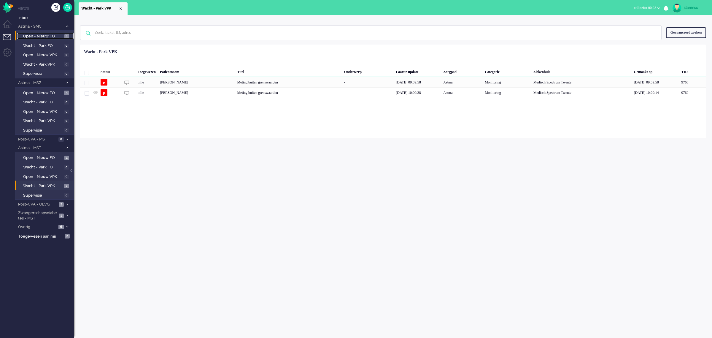
click at [46, 36] on span "Open - Nieuw FO" at bounding box center [43, 37] width 40 height 6
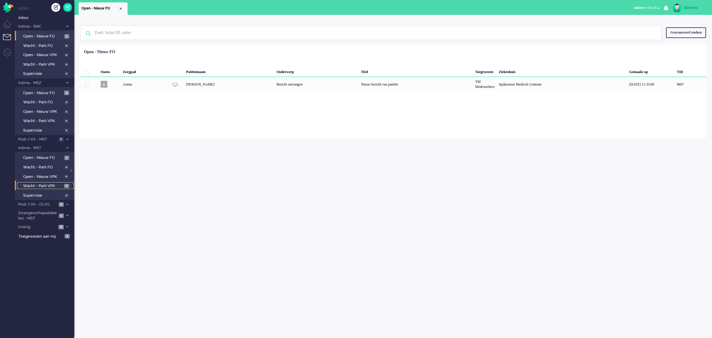
click at [42, 186] on span "Wacht - Park VPK" at bounding box center [42, 186] width 39 height 6
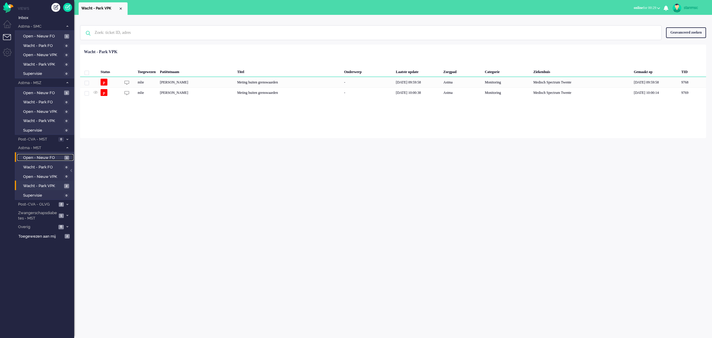
click at [48, 155] on span "Open - Nieuw FO" at bounding box center [43, 158] width 40 height 6
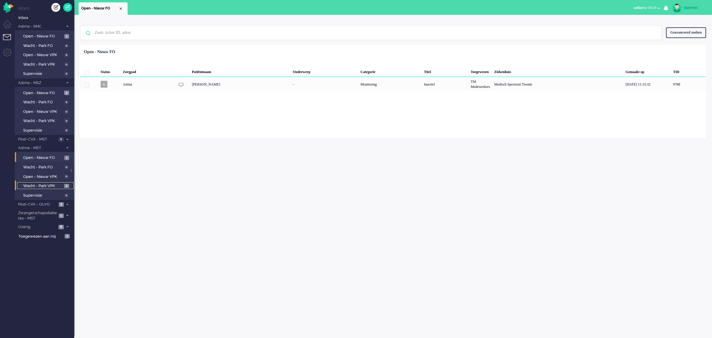
click at [39, 185] on span "Wacht - Park VPK" at bounding box center [42, 186] width 39 height 6
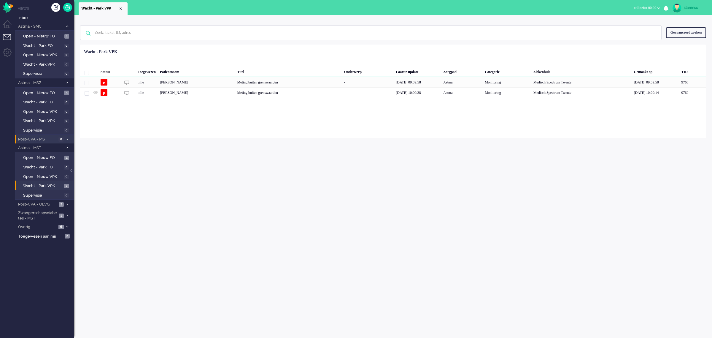
click at [41, 138] on span "Post-CVA - MST" at bounding box center [36, 140] width 39 height 6
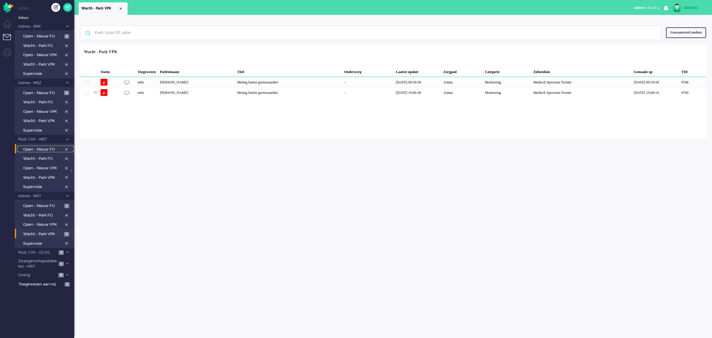
click at [41, 148] on span "Open - Nieuw FO" at bounding box center [42, 150] width 39 height 6
